Goal: Task Accomplishment & Management: Manage account settings

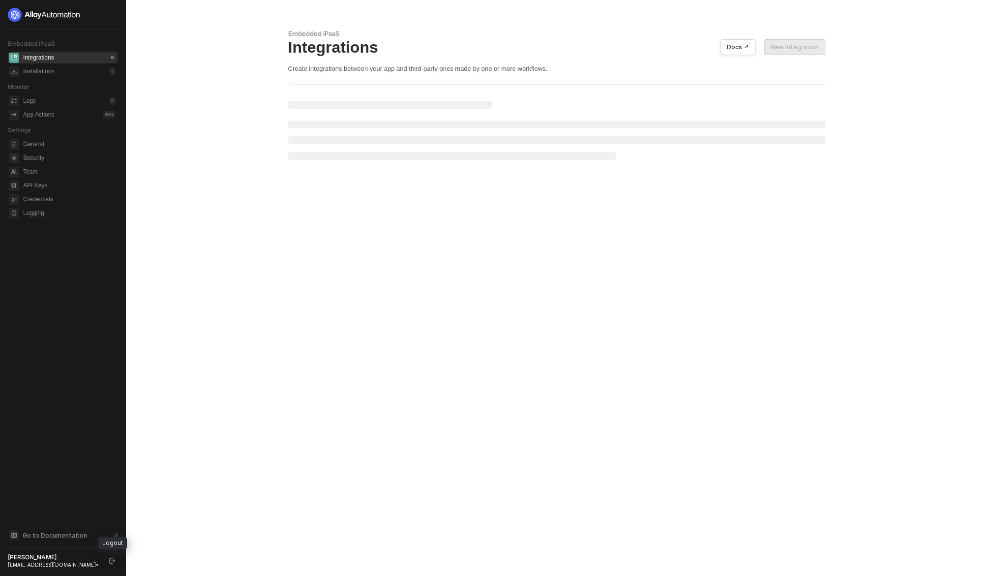
click at [120, 560] on aside "Embedded iPaaS Integrations 0 Installations 4 Monitor Logs 0 App Actions 28 % S…" at bounding box center [63, 288] width 126 height 576
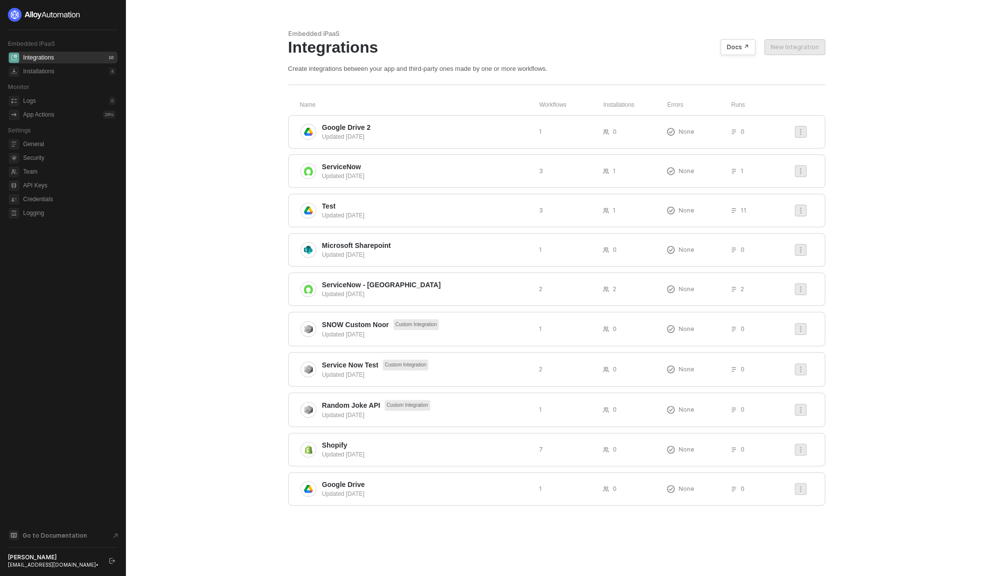
click at [112, 561] on icon "logout" at bounding box center [112, 561] width 6 height 6
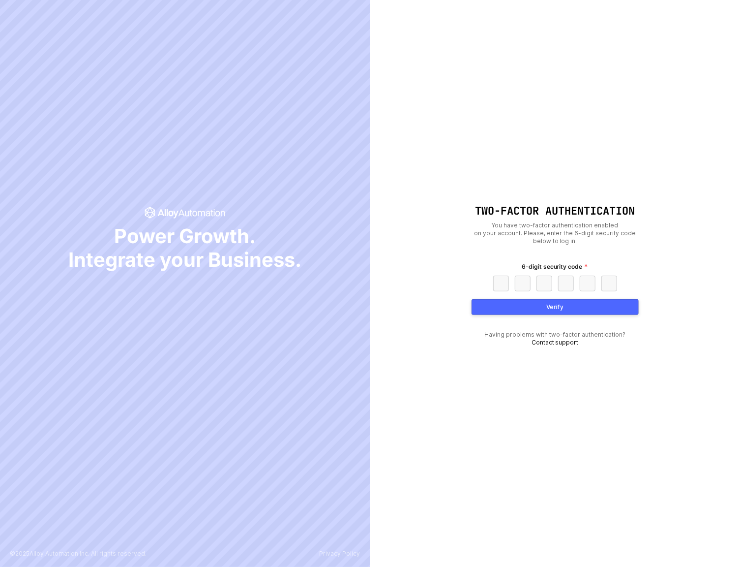
click at [573, 309] on button "Verify" at bounding box center [555, 307] width 167 height 16
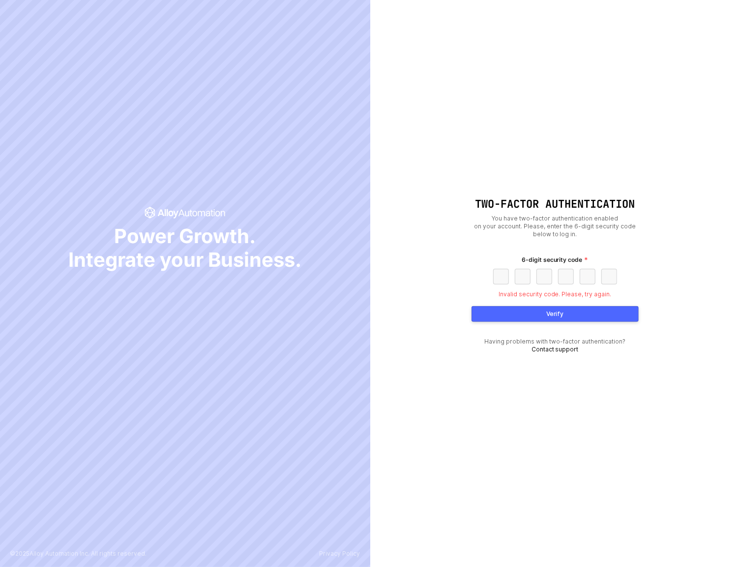
click at [182, 231] on span "Power Growth. Integrate your Business." at bounding box center [184, 247] width 233 height 47
click at [169, 214] on icon "icon-success" at bounding box center [191, 213] width 67 height 9
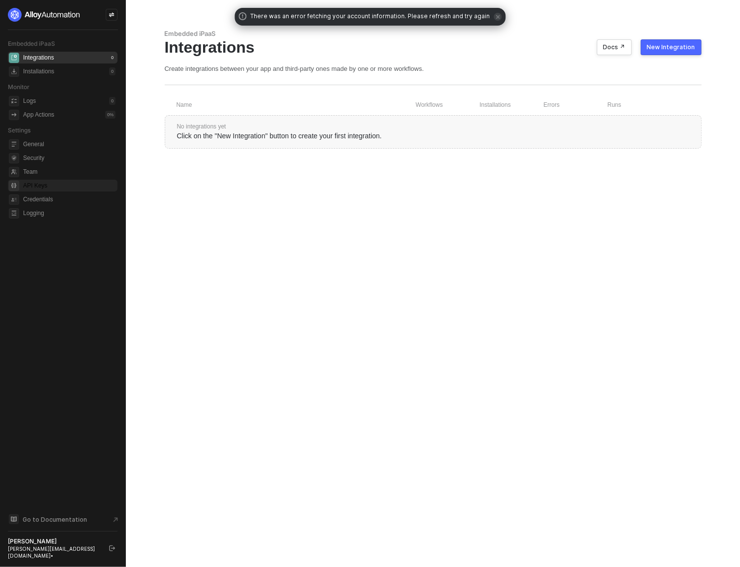
click at [55, 184] on span "API Keys" at bounding box center [69, 186] width 92 height 12
